Goal: Information Seeking & Learning: Check status

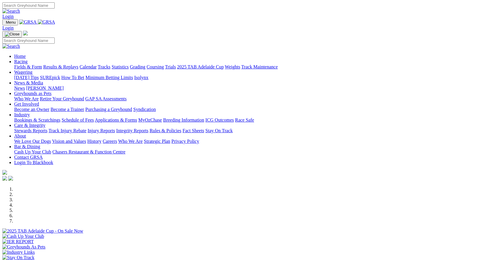
click at [75, 64] on link "Results & Replays" at bounding box center [60, 66] width 35 height 5
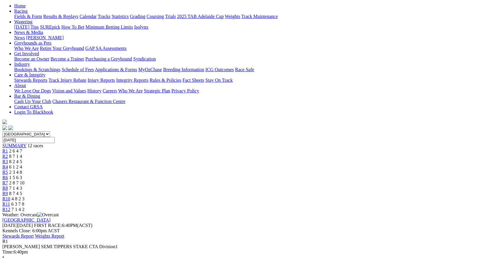
scroll to position [59, 0]
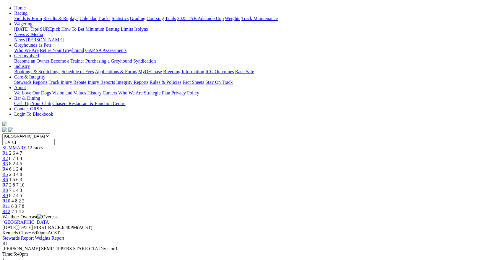
click at [22, 156] on span "8 7 1 4" at bounding box center [15, 158] width 13 height 5
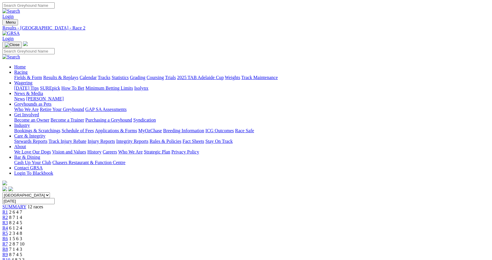
scroll to position [59, 0]
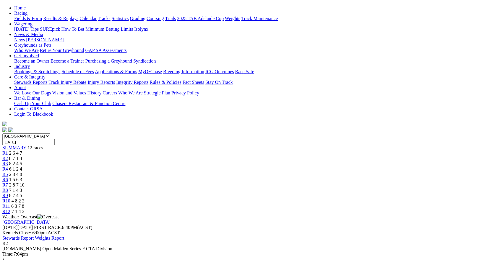
click at [167, 161] on div "R3 8 2 4 5" at bounding box center [245, 163] width 487 height 5
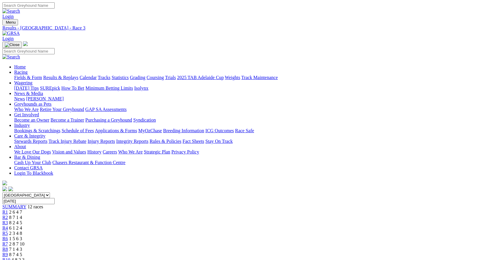
click at [8, 226] on span "R4" at bounding box center [5, 228] width 6 height 5
click at [227, 231] on div "R5 2 3 4 8" at bounding box center [245, 233] width 487 height 5
click at [250, 236] on div "R6 1 5 6 3" at bounding box center [245, 238] width 487 height 5
click at [25, 242] on span "2 8 7 10" at bounding box center [16, 244] width 15 height 5
click at [22, 247] on span "7 1 4 3" at bounding box center [15, 249] width 13 height 5
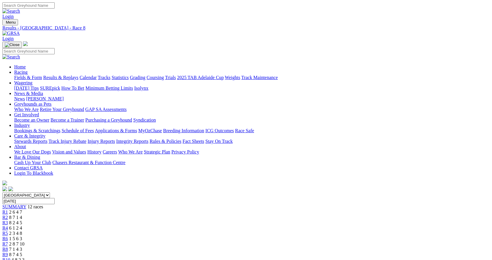
click at [336, 252] on div "R9 8 7 4 5" at bounding box center [245, 254] width 487 height 5
click at [25, 258] on span "4 8 2 3" at bounding box center [18, 260] width 13 height 5
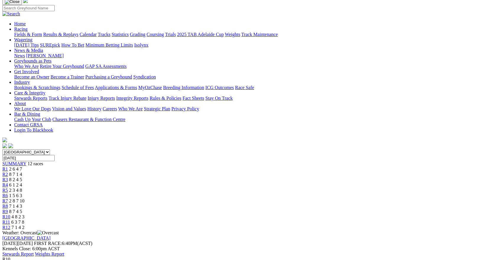
scroll to position [30, 0]
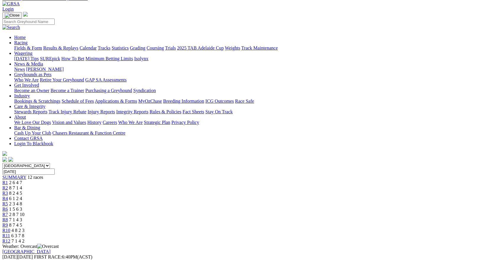
click at [10, 233] on link "R11" at bounding box center [6, 235] width 8 height 5
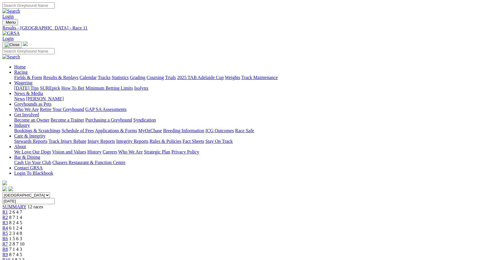
scroll to position [59, 0]
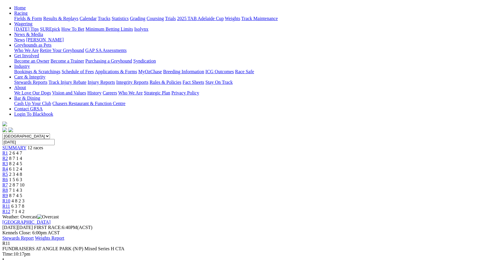
click at [417, 209] on div "R12 7 1 4 2" at bounding box center [245, 211] width 487 height 5
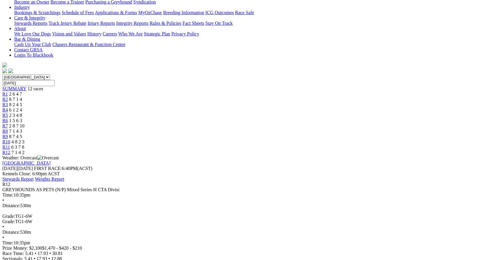
scroll to position [89, 0]
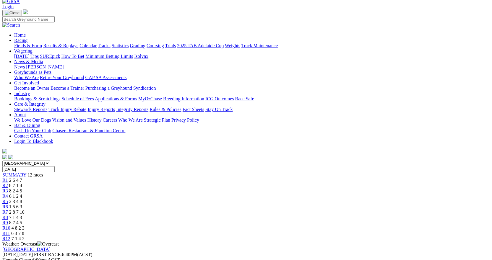
scroll to position [0, 0]
